Goal: Book appointment/travel/reservation

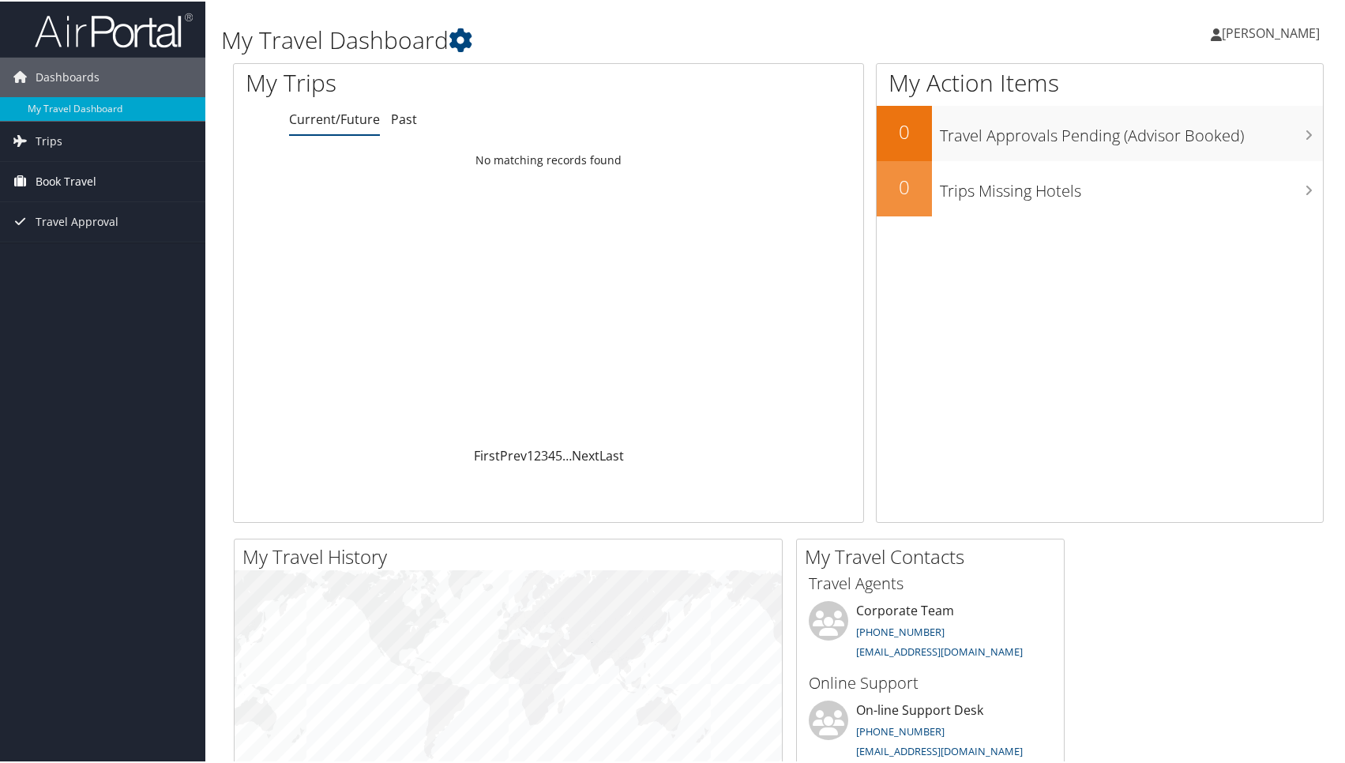
click at [62, 179] on span "Book Travel" at bounding box center [66, 179] width 61 height 39
click at [45, 139] on span "Trips" at bounding box center [49, 139] width 27 height 39
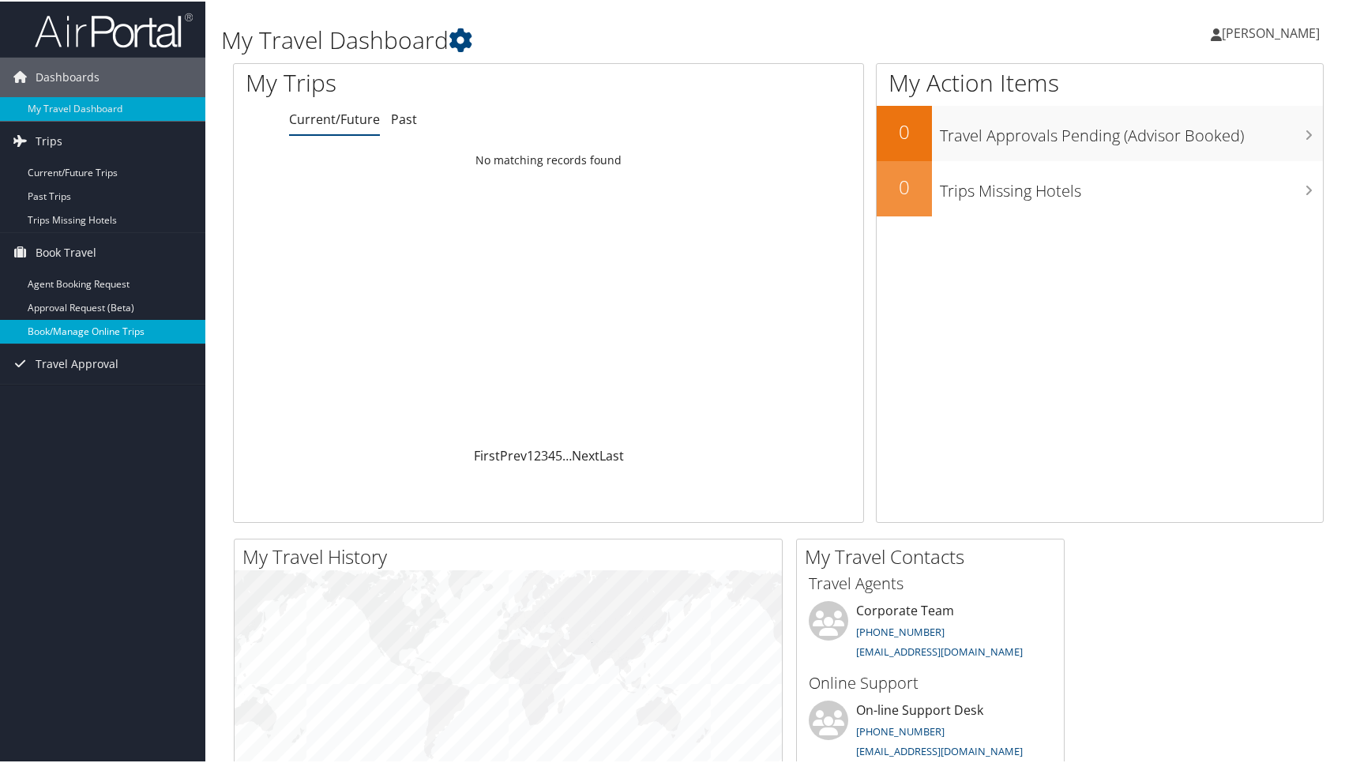
click at [73, 327] on link "Book/Manage Online Trips" at bounding box center [102, 330] width 205 height 24
